Goal: Transaction & Acquisition: Purchase product/service

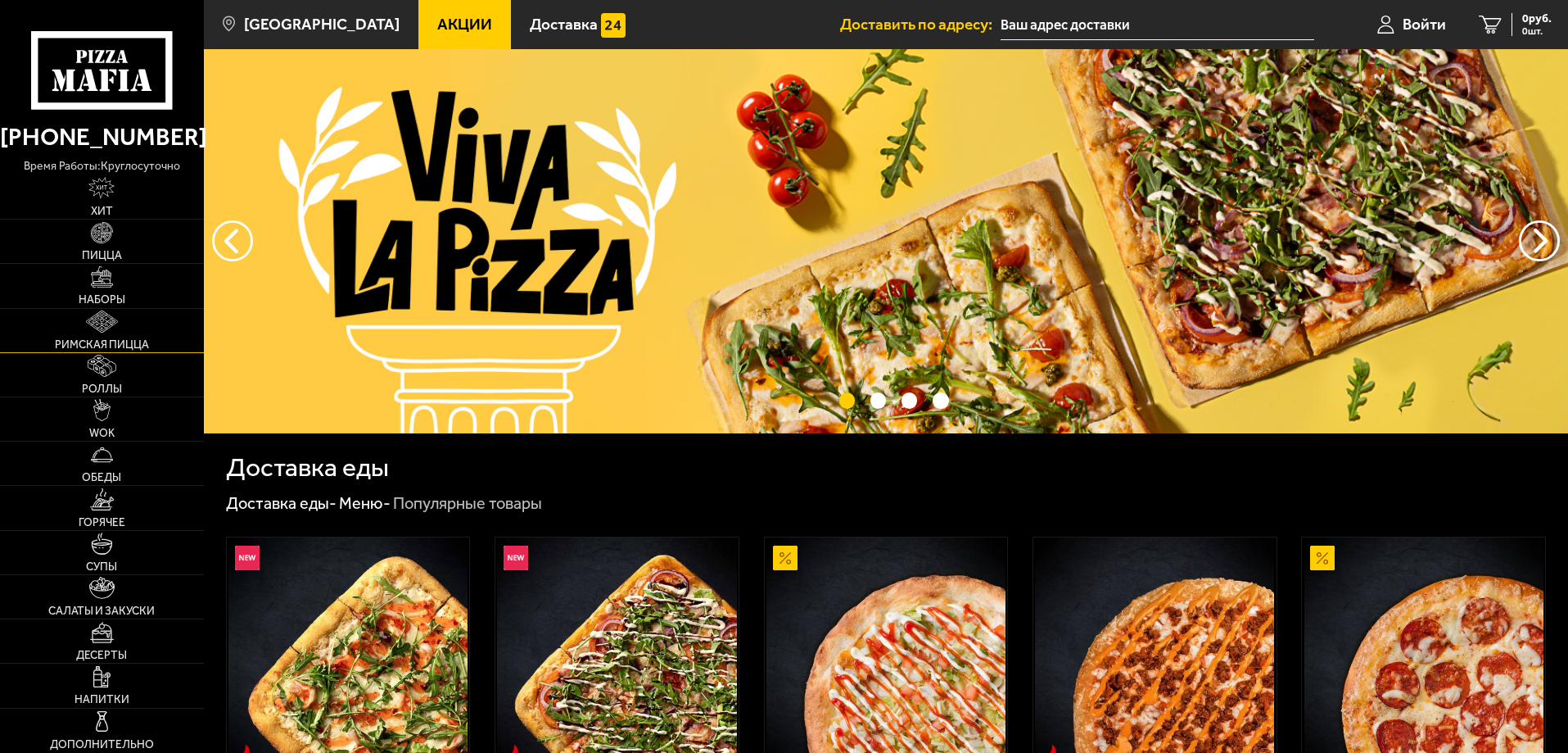
scroll to position [246, 0]
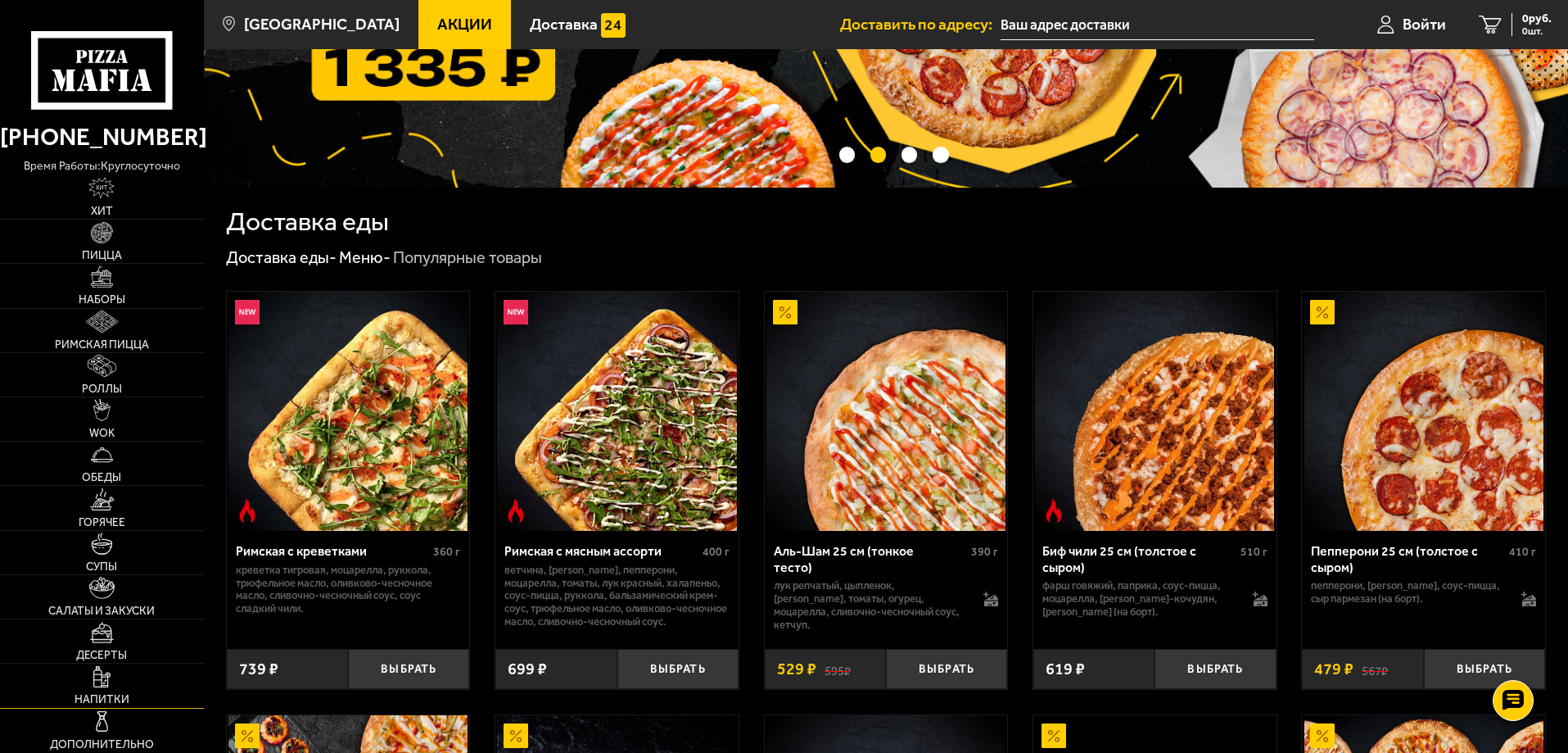
click at [129, 687] on link "Напитки" at bounding box center [101, 685] width 204 height 44
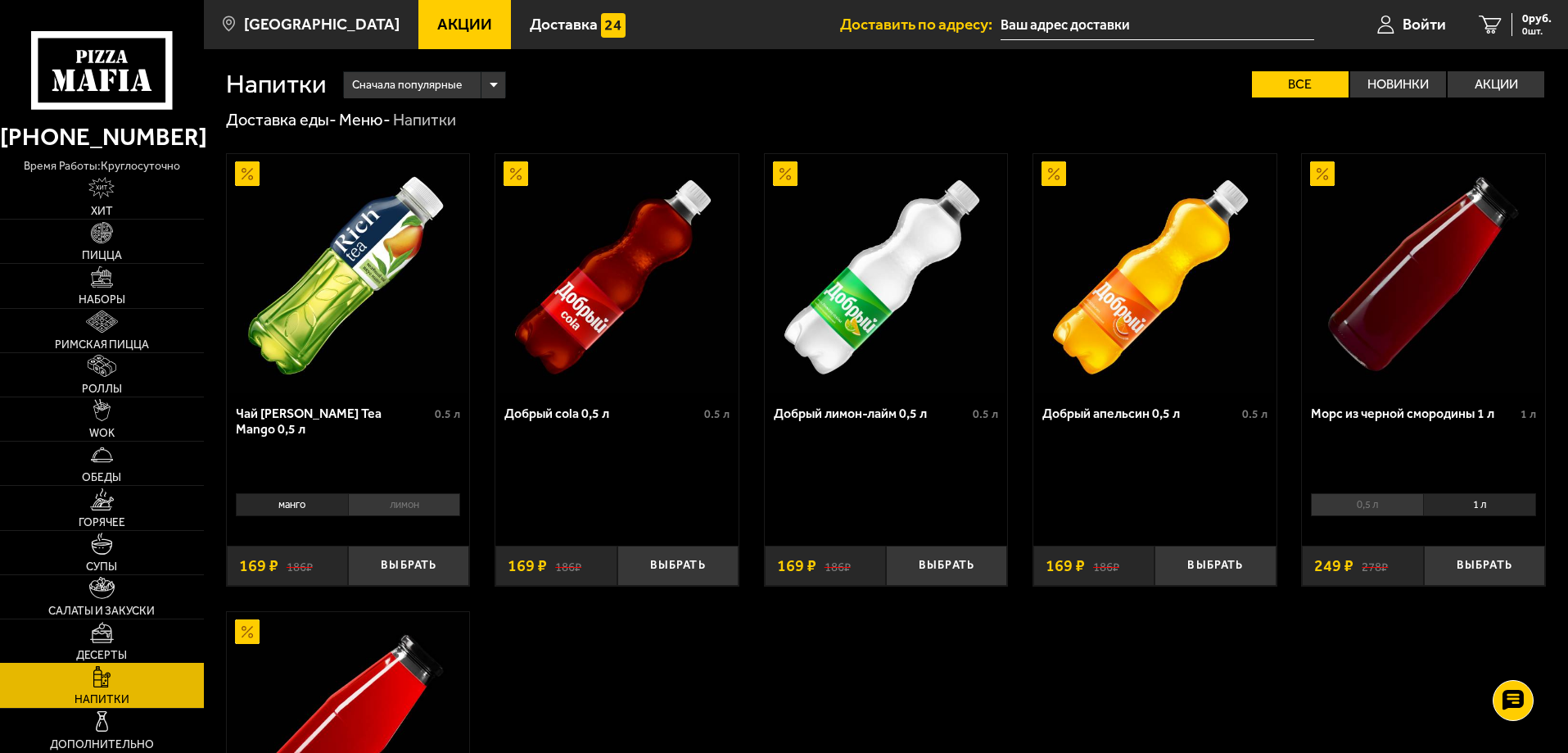
click at [119, 646] on link "Десерты" at bounding box center [101, 640] width 204 height 44
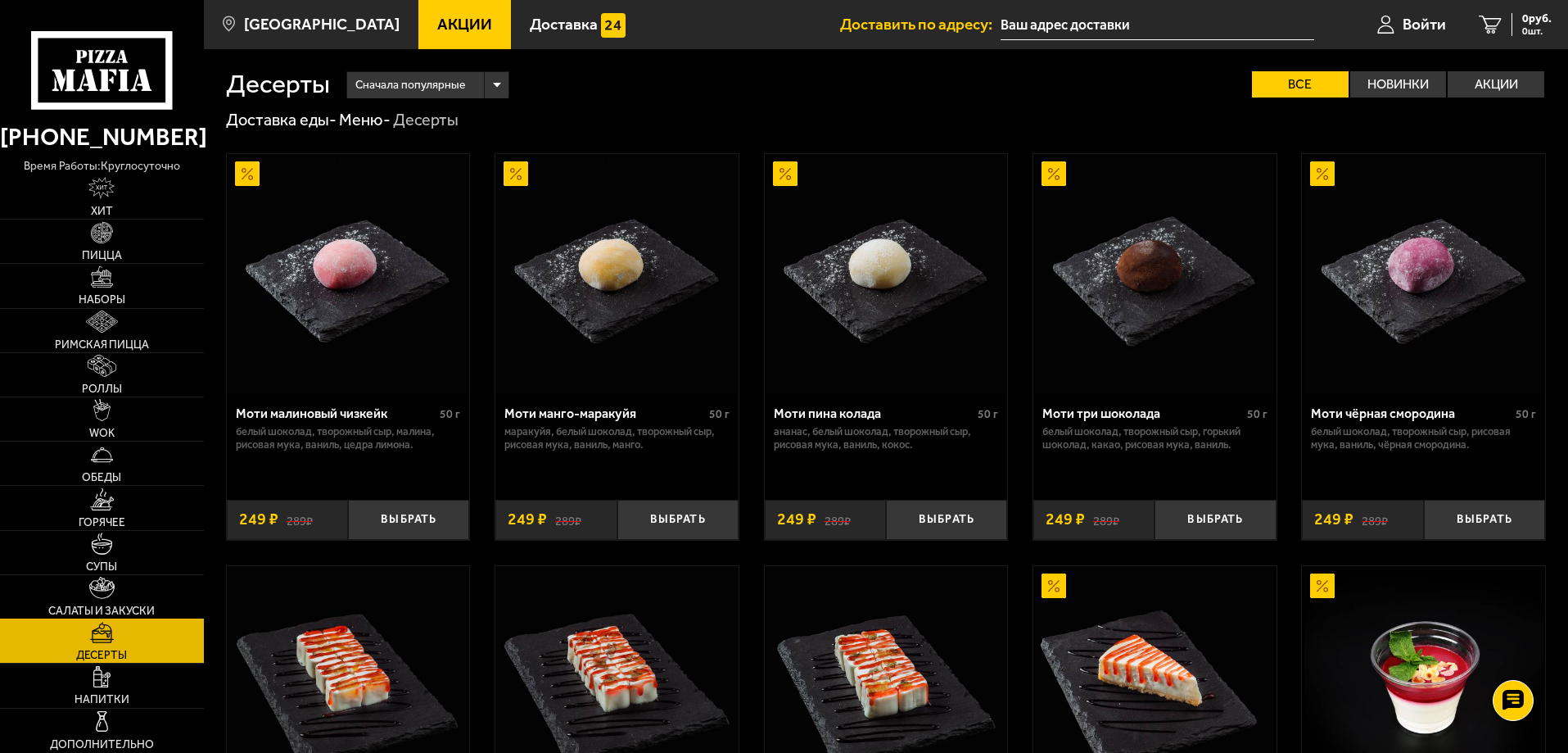
click at [119, 598] on link "Салаты и закуски" at bounding box center [101, 597] width 204 height 44
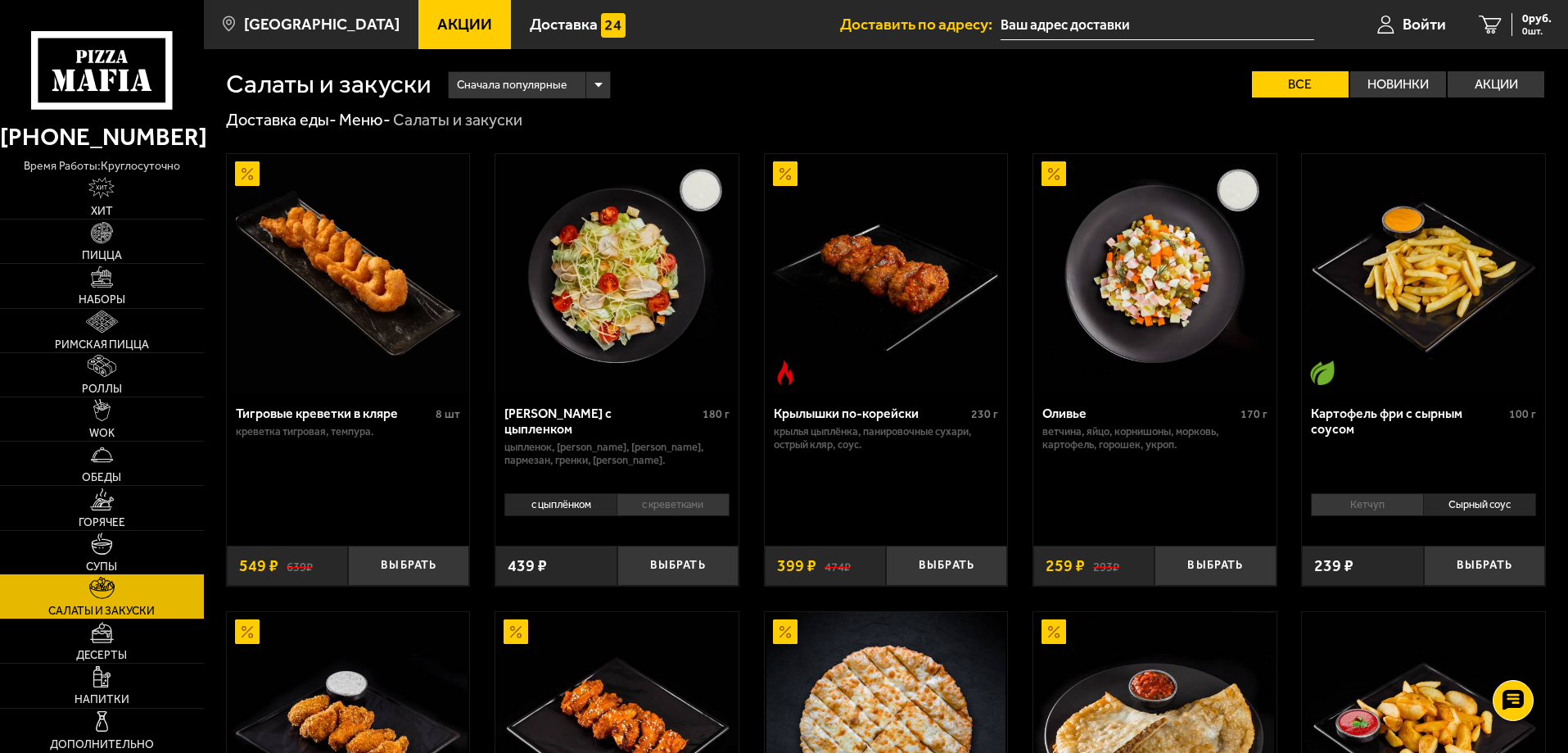
click at [109, 545] on img at bounding box center [102, 543] width 22 height 22
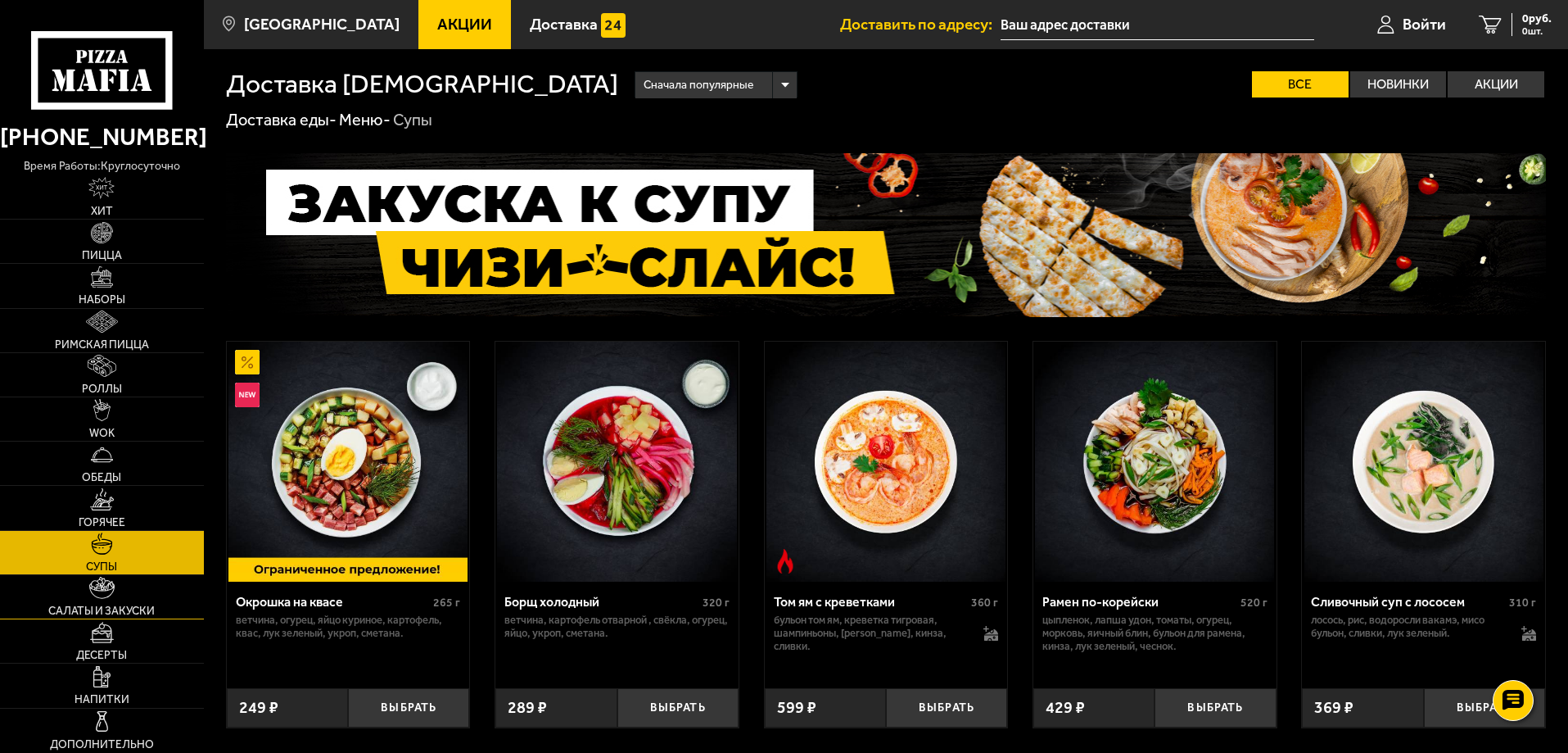
click at [115, 609] on span "Салаты и закуски" at bounding box center [101, 610] width 107 height 11
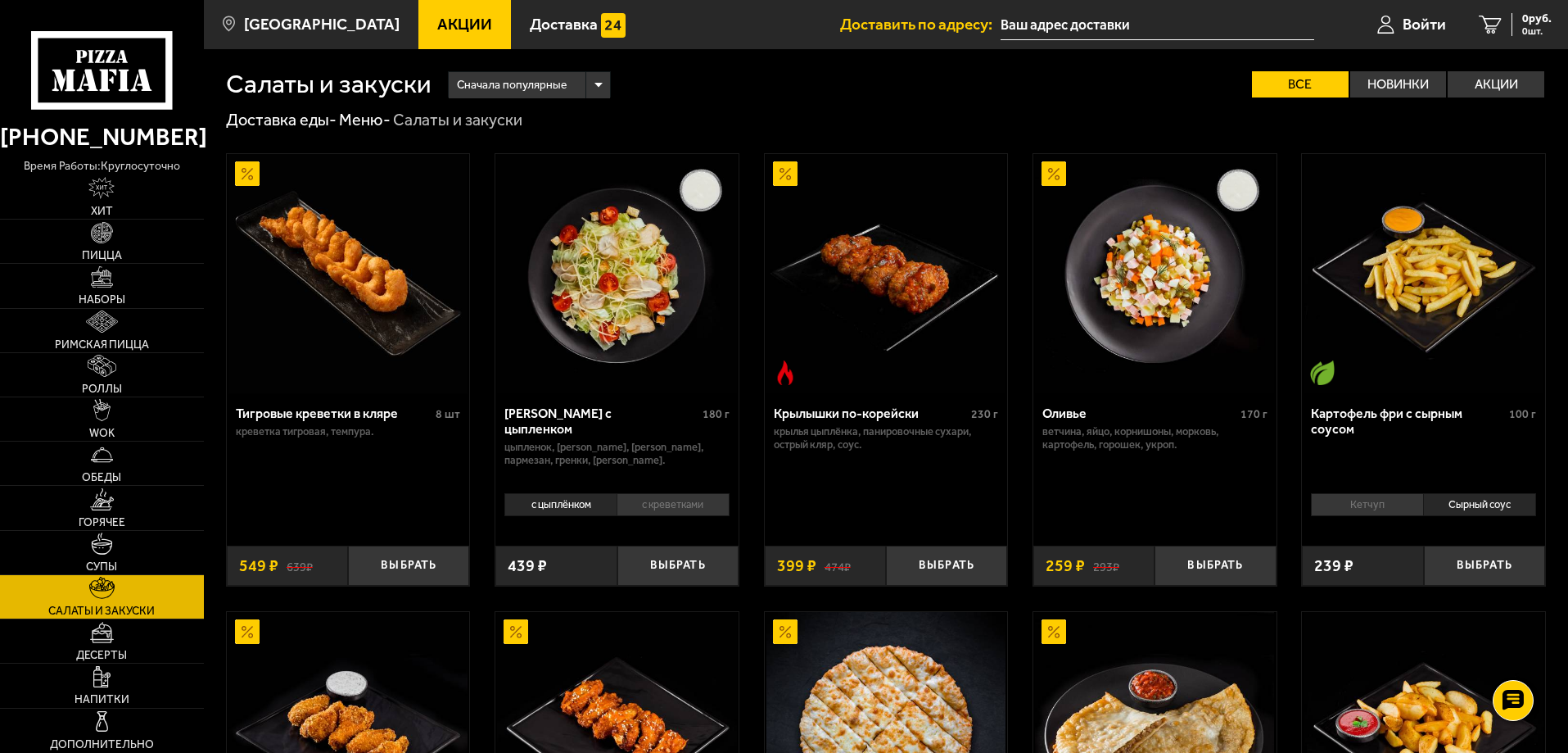
click at [1366, 493] on div "Кетчуп Сырный соус 0" at bounding box center [1423, 510] width 243 height 46
click at [1364, 500] on li "Кетчуп" at bounding box center [1367, 505] width 113 height 23
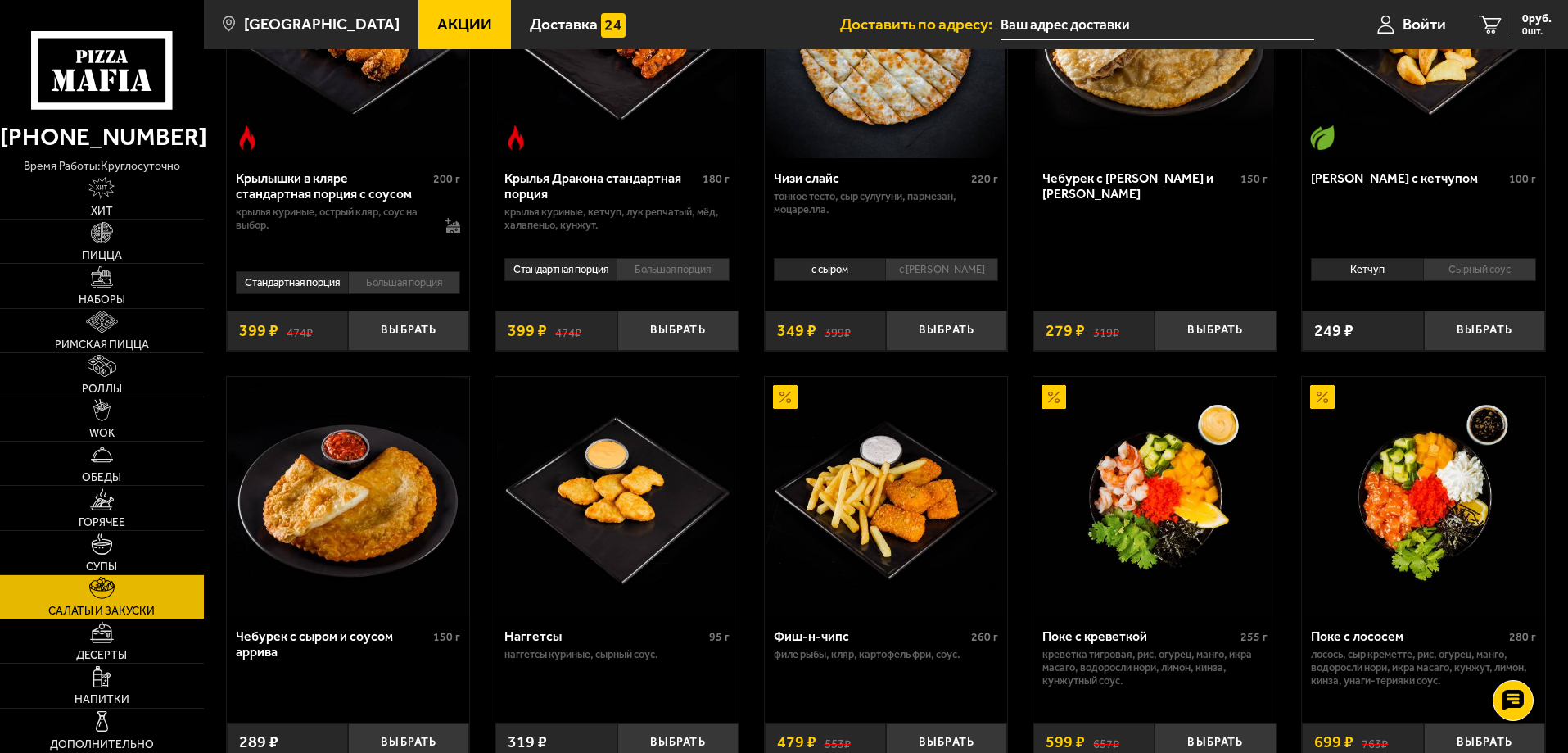
scroll to position [901, 0]
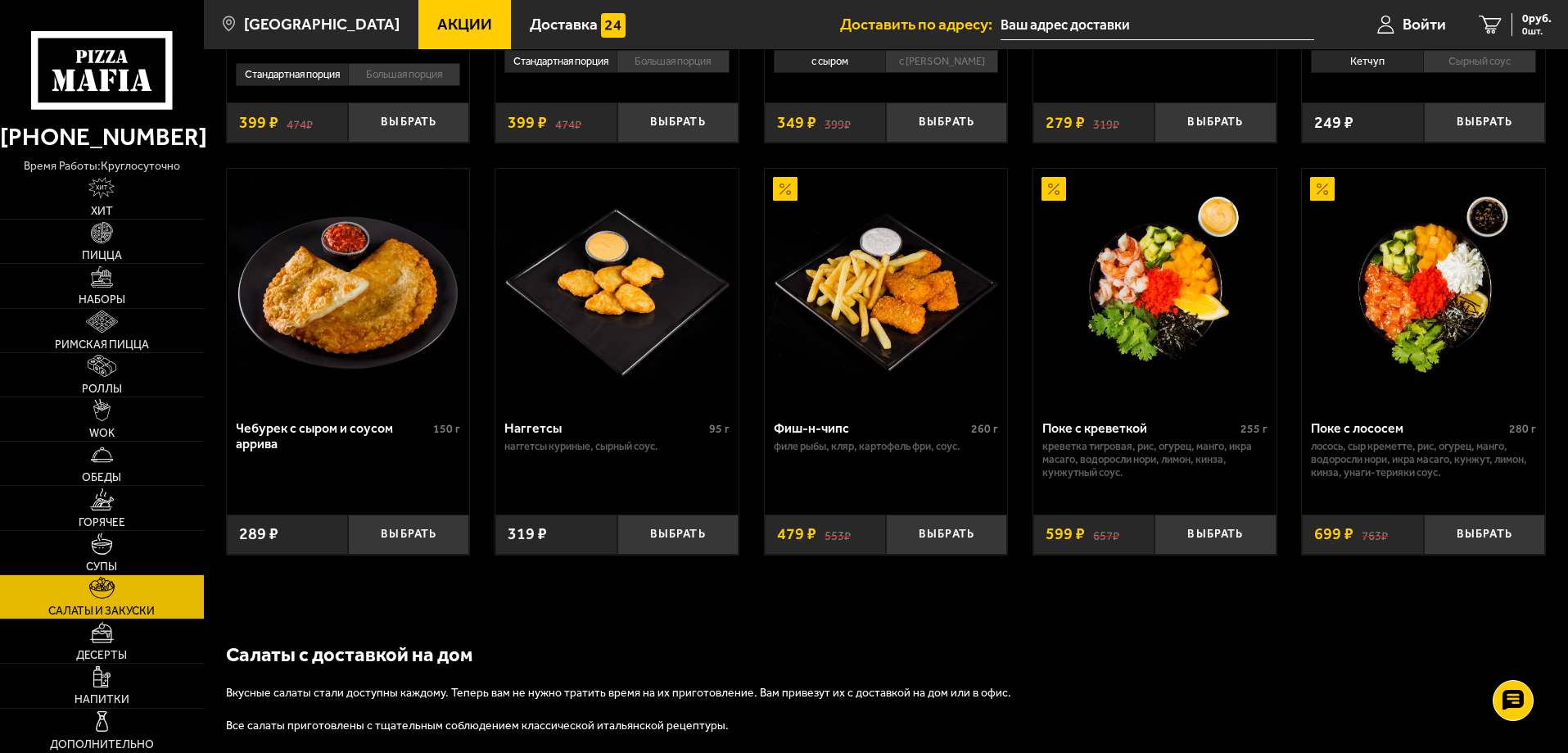
click at [1075, 691] on p "Вкусные салаты стали доступны каждому. Теперь вам не нужно тратить время на их …" at bounding box center [717, 693] width 982 height 16
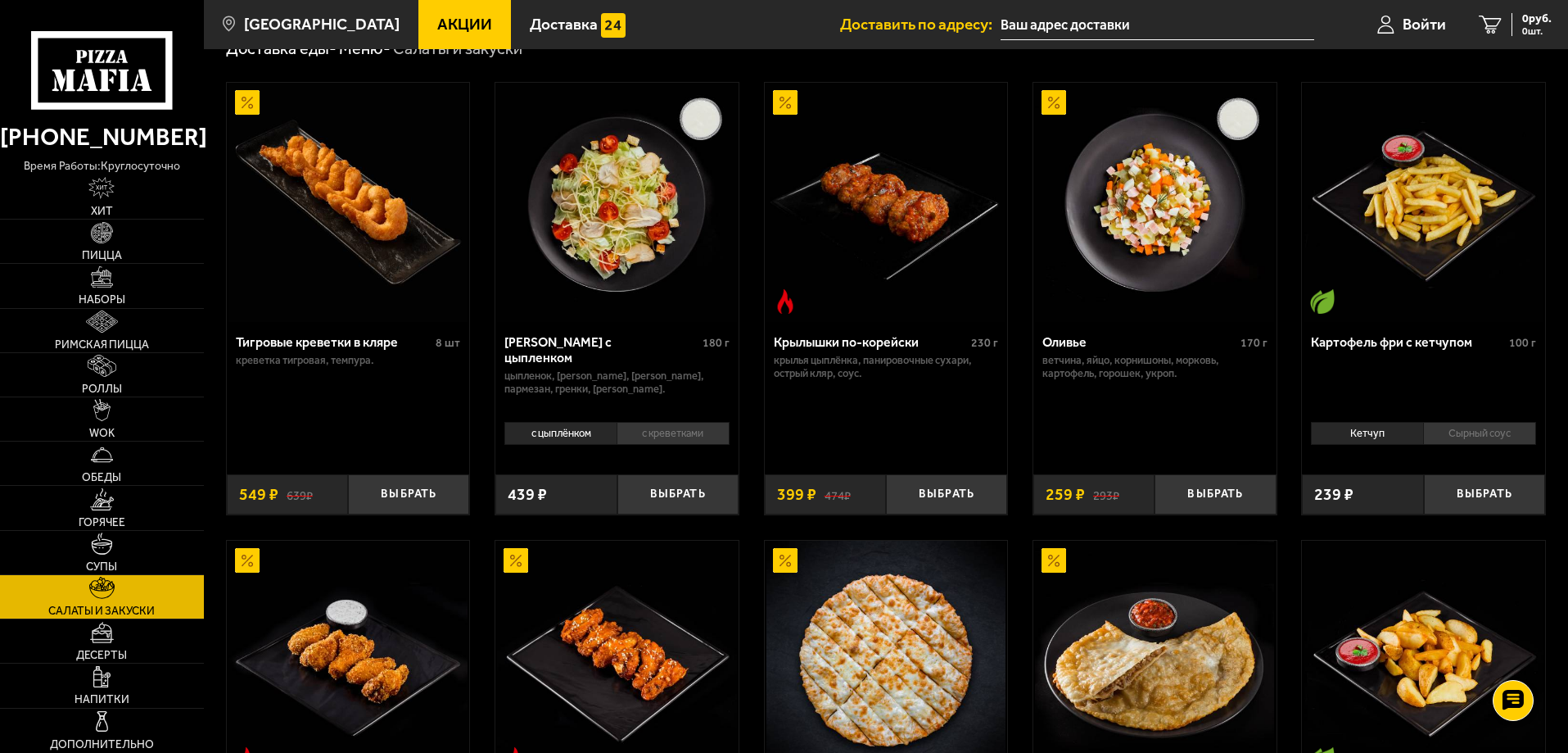
scroll to position [0, 0]
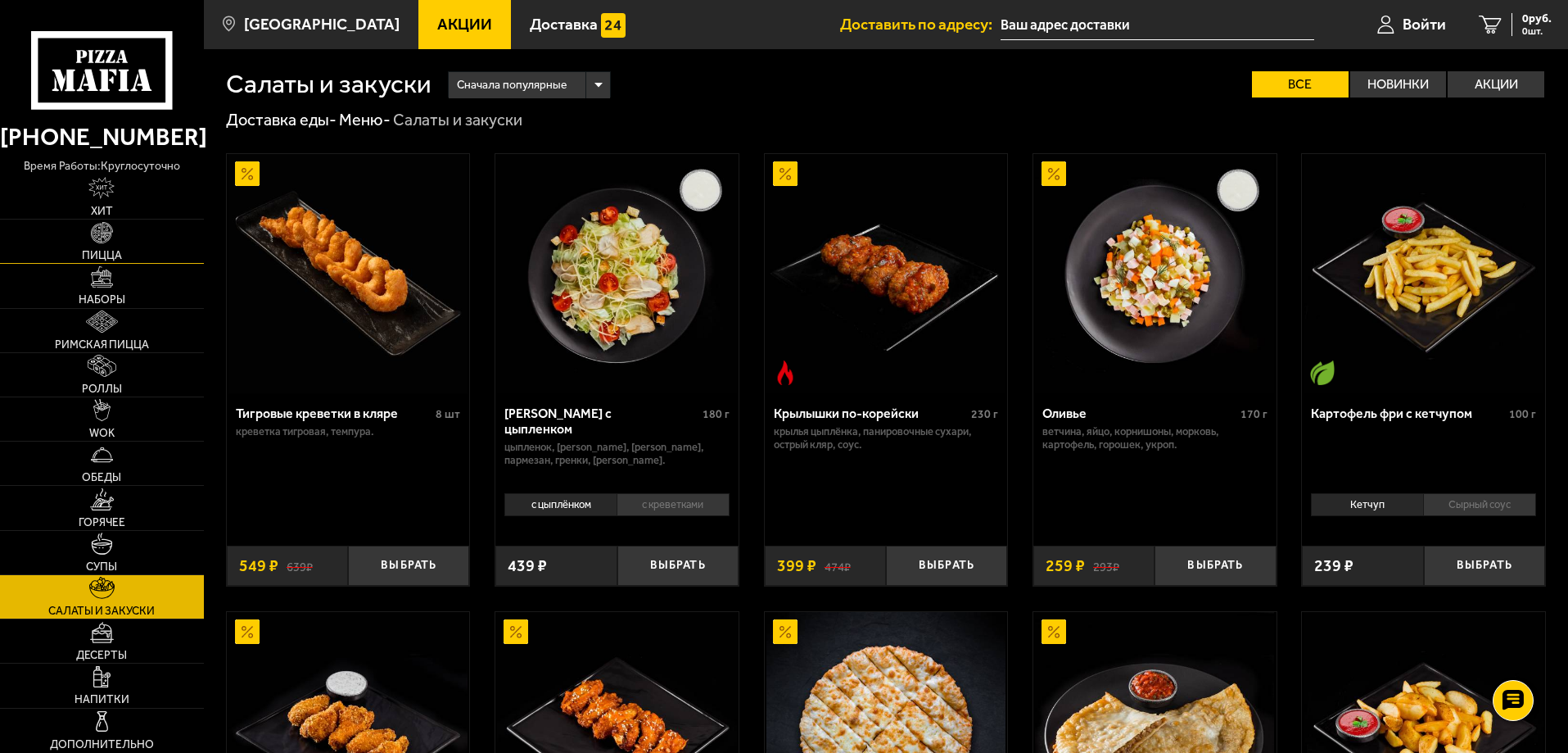
click at [101, 236] on img at bounding box center [102, 233] width 22 height 22
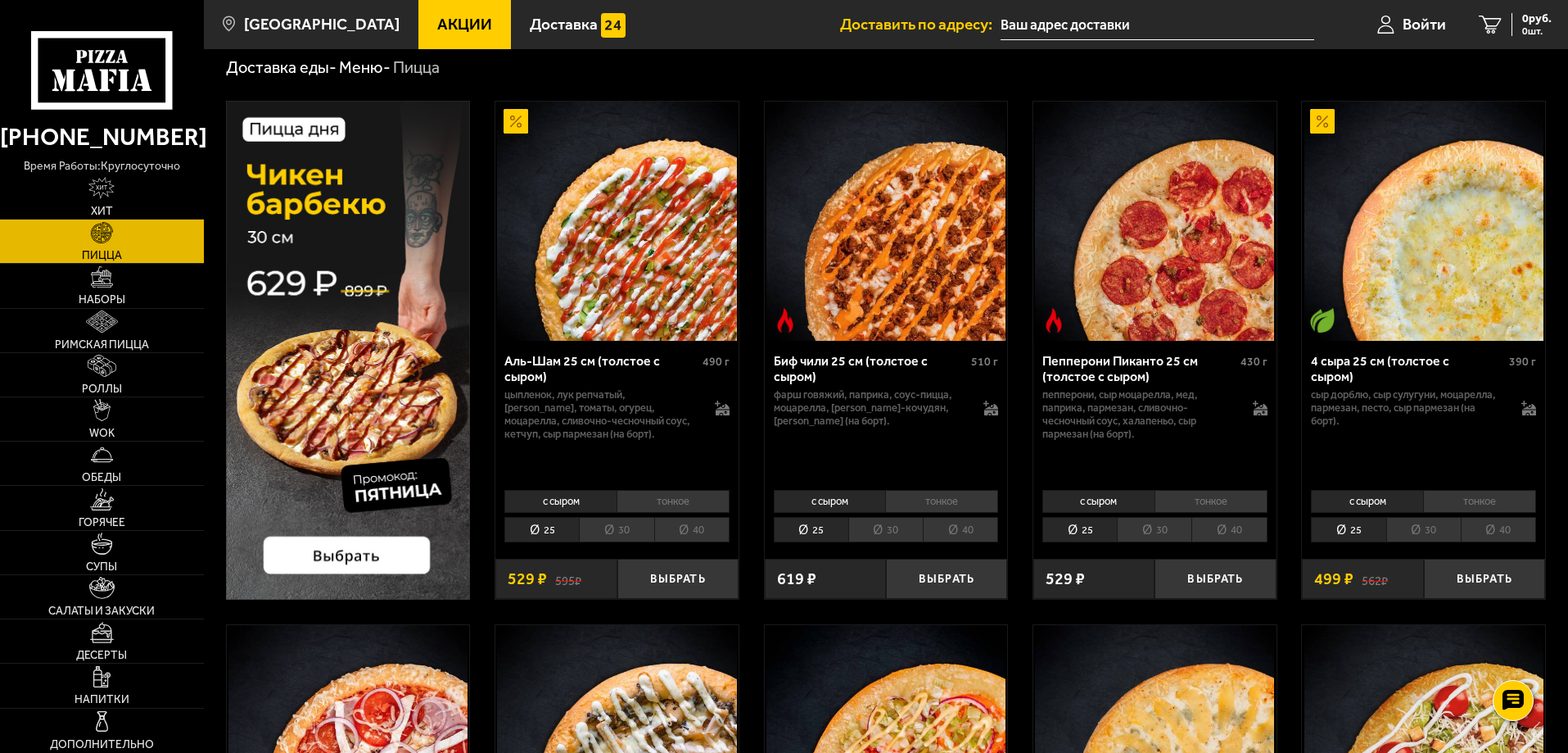
scroll to position [82, 0]
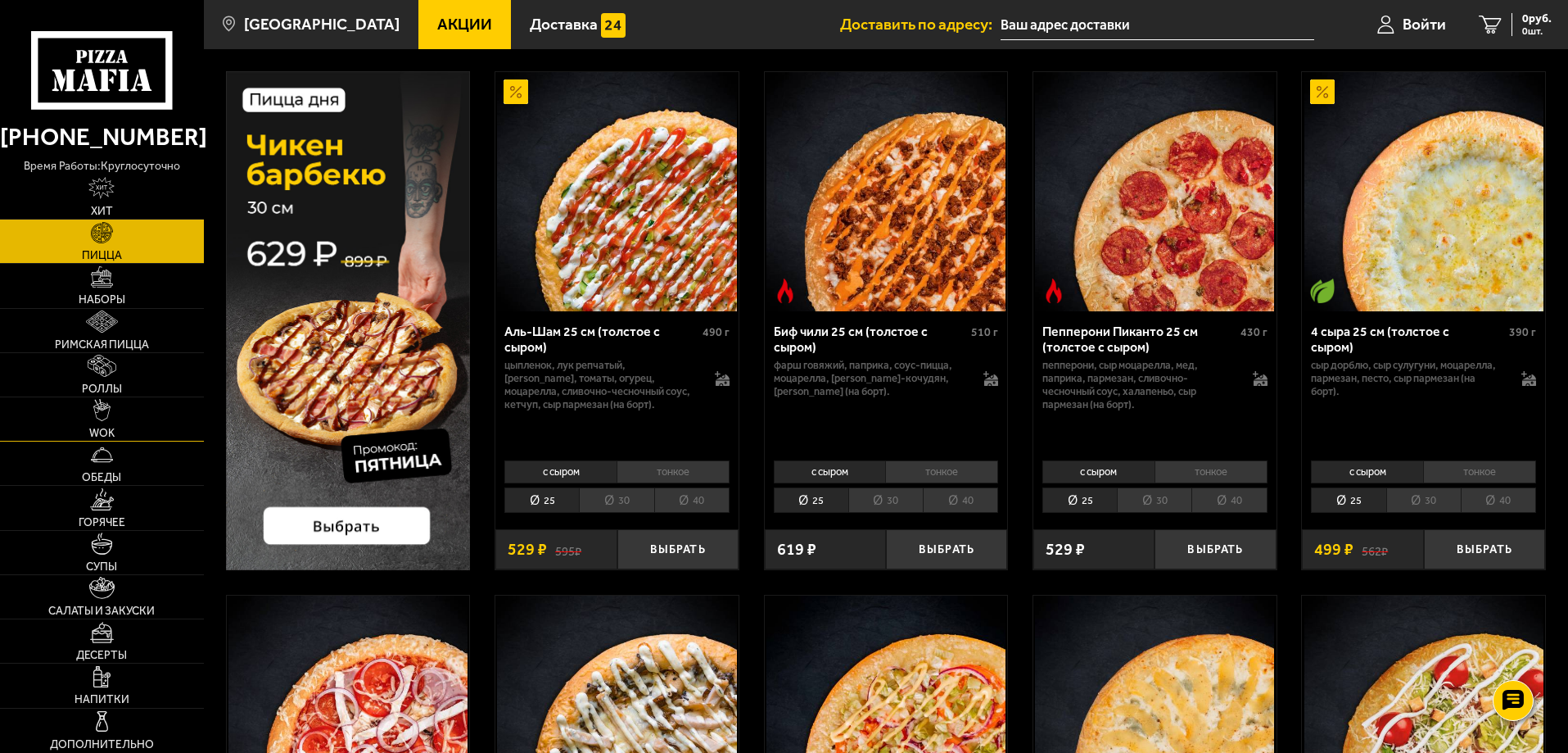
click at [119, 428] on link "WOK" at bounding box center [101, 419] width 204 height 44
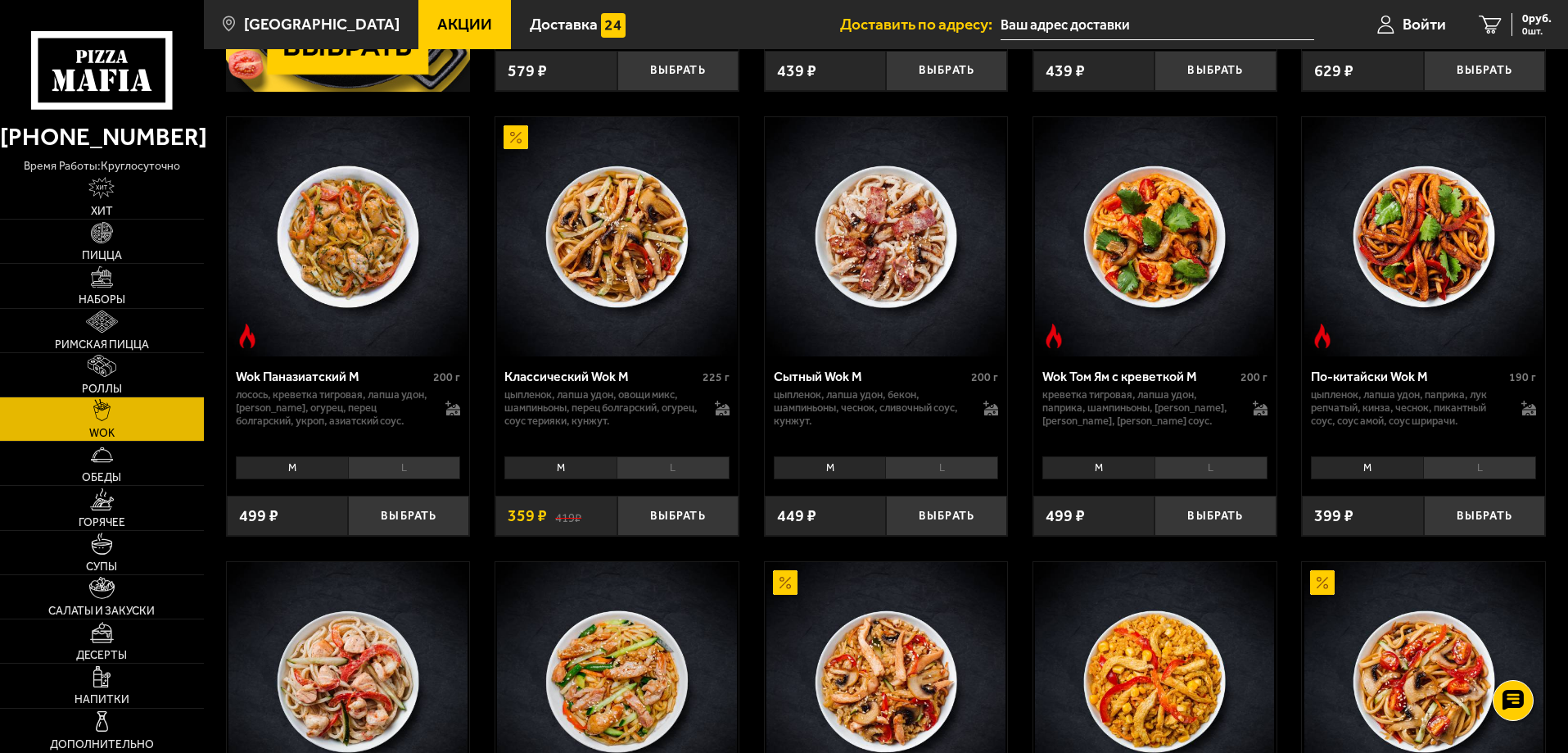
scroll to position [492, 0]
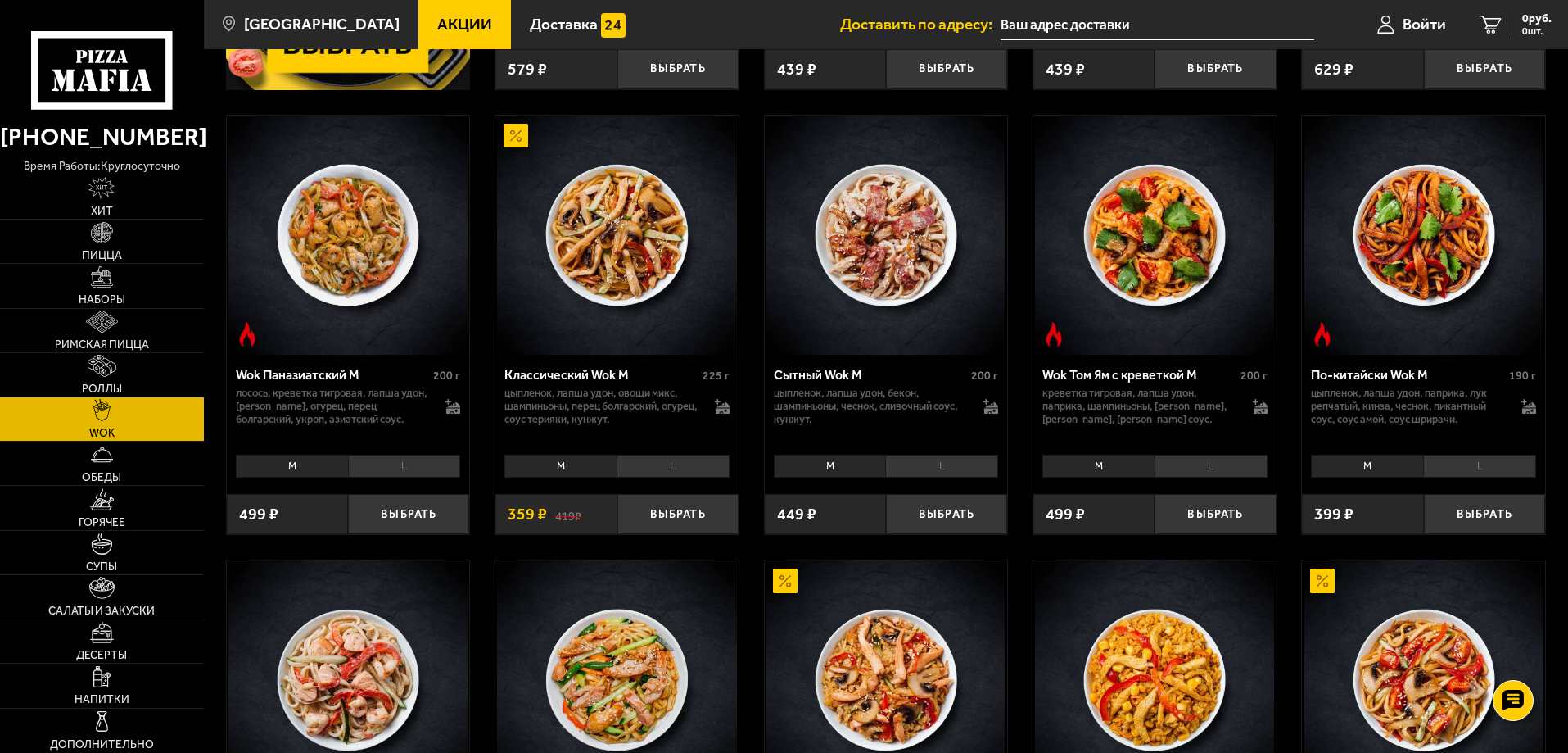
click at [1347, 465] on li "M" at bounding box center [1367, 466] width 113 height 23
